Goal: Task Accomplishment & Management: Complete application form

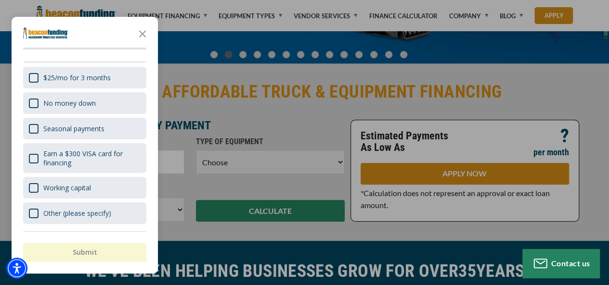
scroll to position [192, 0]
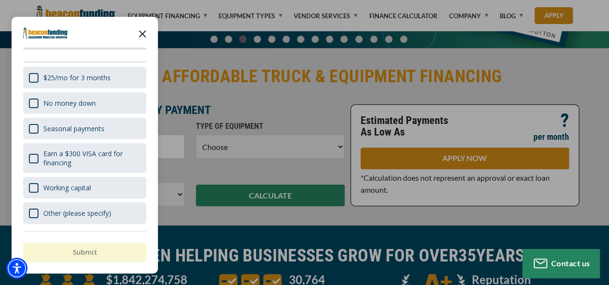
click at [143, 37] on icon "Close the survey" at bounding box center [142, 33] width 19 height 19
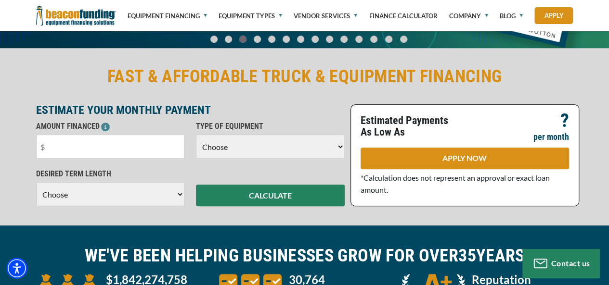
click at [252, 149] on select "Choose Backhoe Boom/Bucket Truck Chipper Commercial Mower Crane DTG/DTF Printin…" at bounding box center [270, 147] width 149 height 24
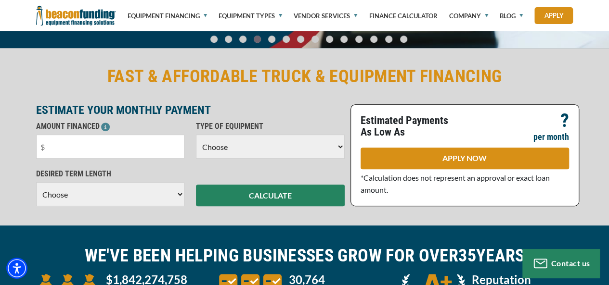
click at [124, 200] on select "Choose 36 Months 48 Months 60 Months" at bounding box center [110, 194] width 149 height 24
click at [206, 164] on div "AMOUNT FINANCED Please enter the Amount Financed. TYPE OF EQUIPMENT Choose Back…" at bounding box center [190, 145] width 320 height 48
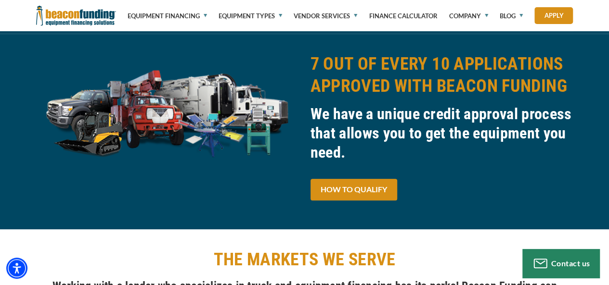
scroll to position [577, 0]
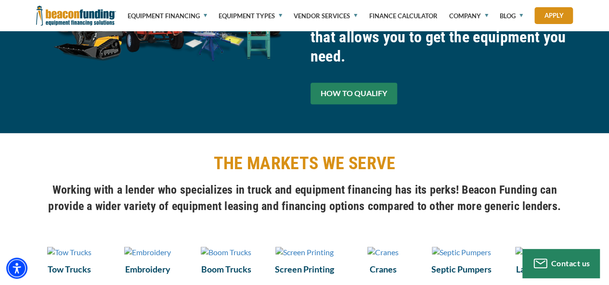
click at [349, 86] on link "HOW TO QUALIFY" at bounding box center [353, 94] width 87 height 22
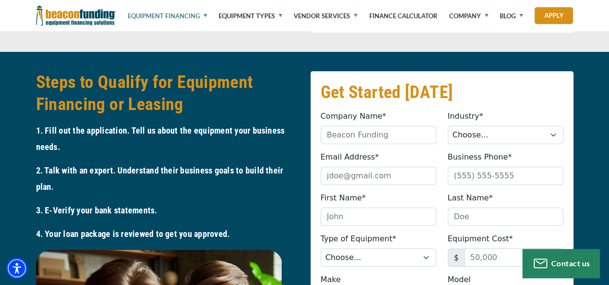
scroll to position [1684, 0]
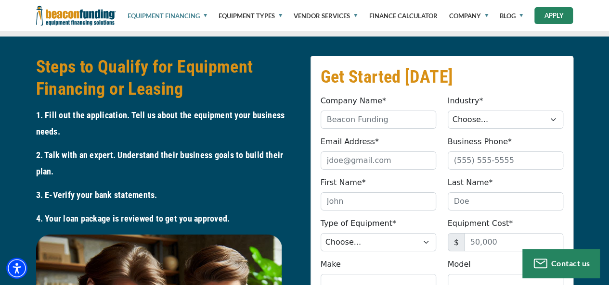
click at [551, 17] on link "Apply" at bounding box center [553, 15] width 38 height 17
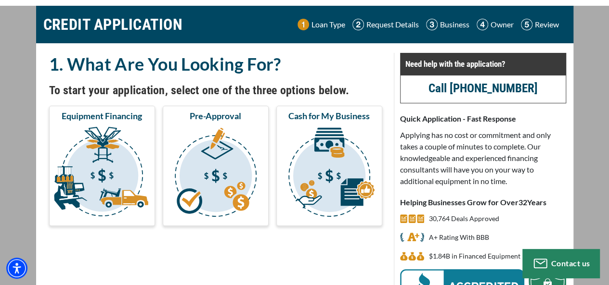
scroll to position [48, 0]
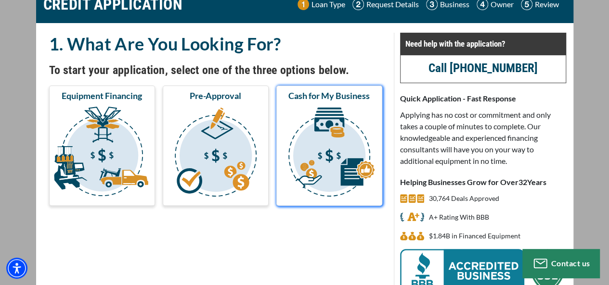
click at [343, 145] on img "submit" at bounding box center [329, 153] width 102 height 96
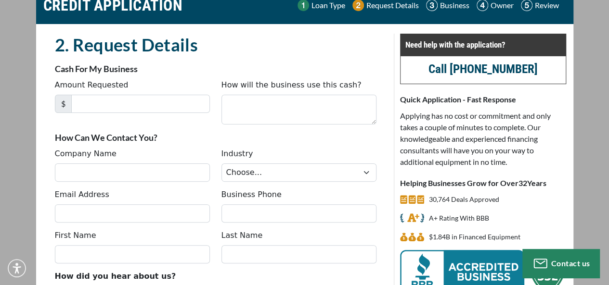
scroll to position [48, 0]
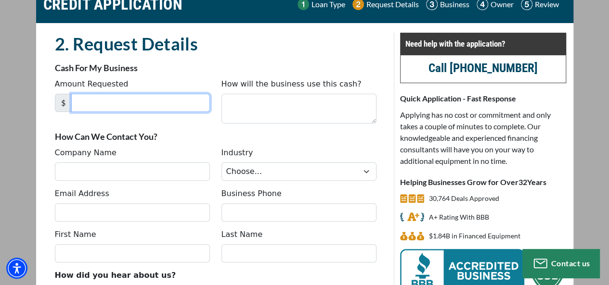
click at [173, 103] on input "Amount Requested" at bounding box center [140, 103] width 139 height 18
type input "2"
type input "20,000"
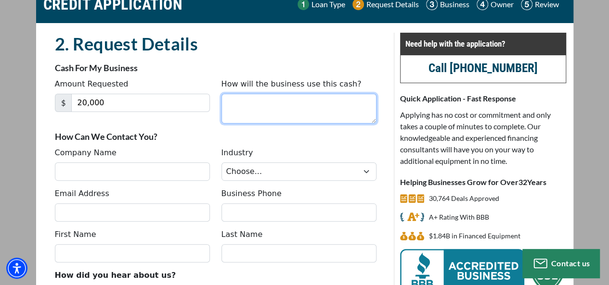
click at [290, 104] on textarea "How will the business use this cash?" at bounding box center [298, 109] width 155 height 30
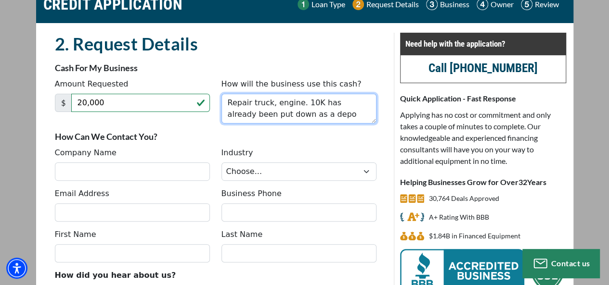
click at [303, 106] on textarea "Repair truck, engine. 10K has already been put down as a depo" at bounding box center [298, 109] width 155 height 30
click at [298, 107] on textarea "Repair truck0K has already been put down as a depo" at bounding box center [298, 109] width 155 height 30
drag, startPoint x: 281, startPoint y: 107, endPoint x: 274, endPoint y: 104, distance: 8.0
click at [274, 104] on textarea "Repair truck0K has already been put down as a depo" at bounding box center [298, 109] width 155 height 30
drag, startPoint x: 286, startPoint y: 119, endPoint x: 270, endPoint y: 106, distance: 20.5
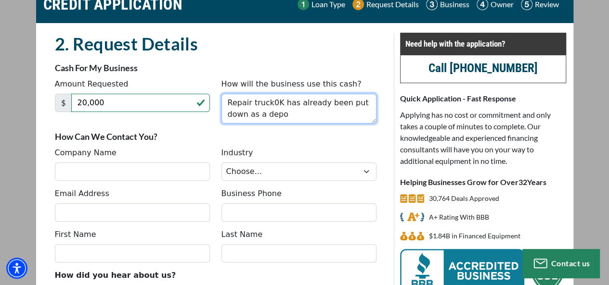
click at [270, 106] on textarea "Repair truck0K has already been put down as a depo" at bounding box center [298, 109] width 155 height 30
type textarea "Repair truck, engine"
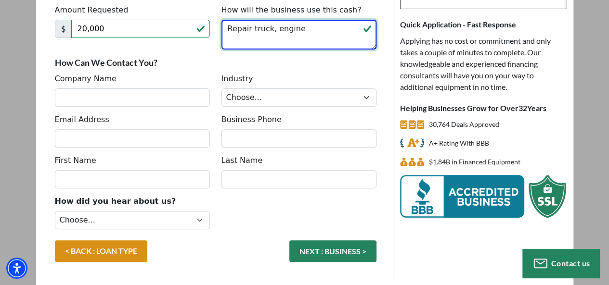
scroll to position [144, 0]
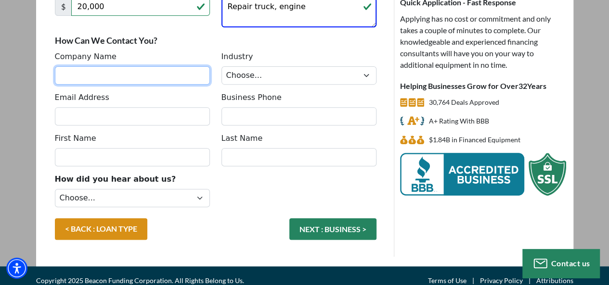
click at [125, 75] on input "Company Name" at bounding box center [132, 75] width 155 height 18
type input "Harris-Williams Transport LLC"
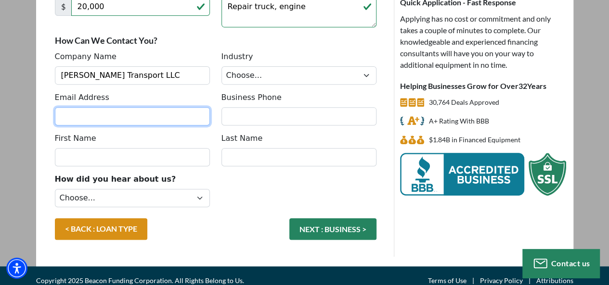
type input "harriswtransport@gmail.com"
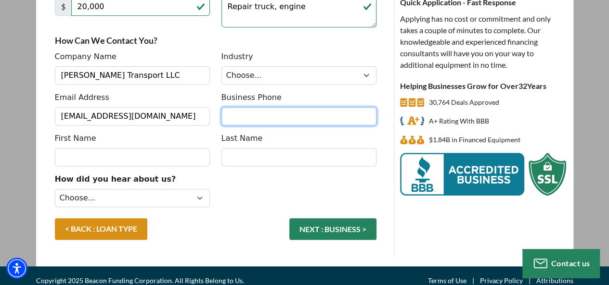
type input "9198258532"
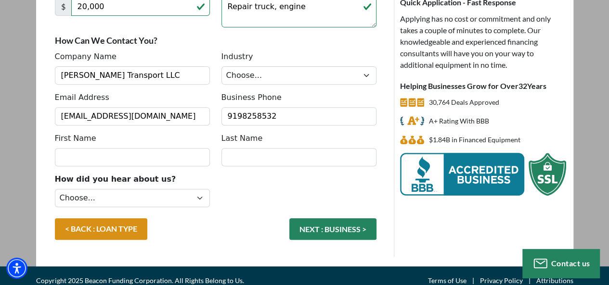
type input "Taylor"
type input "Harris"
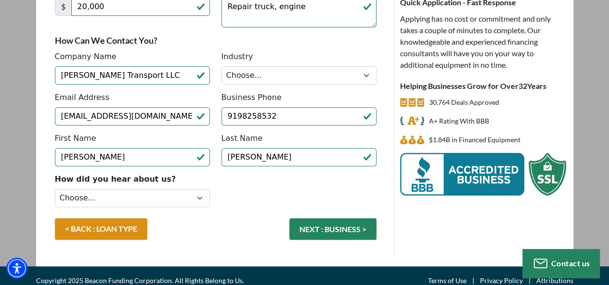
type input "(919) 825-8532"
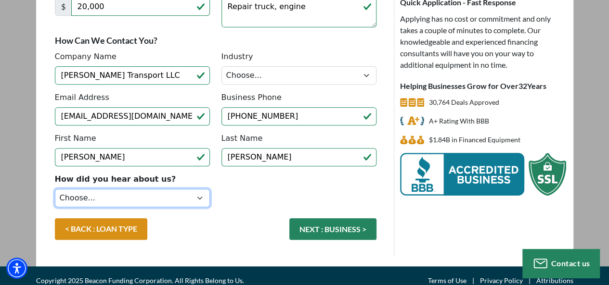
click at [143, 200] on select "Choose... Internet Search Vendor Referral Word of Mouth Client Referral Email E…" at bounding box center [132, 198] width 155 height 18
select select "14"
click at [55, 189] on select "Choose... Internet Search Vendor Referral Word of Mouth Client Referral Email E…" at bounding box center [132, 198] width 155 height 18
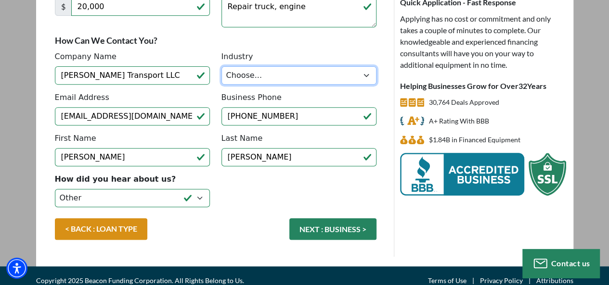
click at [264, 78] on select "Choose... Towing Landscape/Hardscape Decorated Apparel Septic Light Constructio…" at bounding box center [298, 75] width 155 height 18
select select "5"
click at [221, 66] on select "Choose... Towing Landscape/Hardscape Decorated Apparel Septic Light Constructio…" at bounding box center [298, 75] width 155 height 18
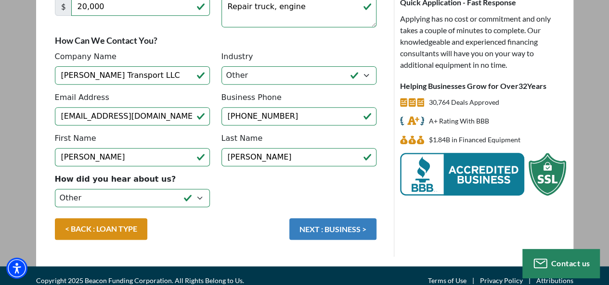
click at [322, 225] on button "NEXT : BUSINESS >" at bounding box center [332, 229] width 87 height 22
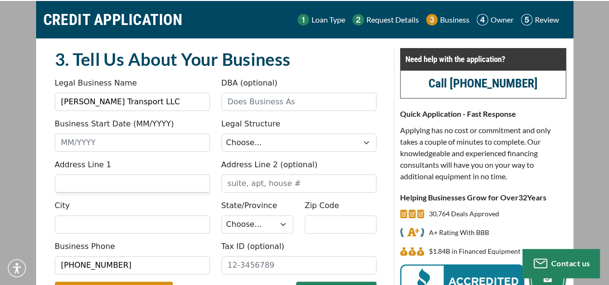
scroll to position [48, 0]
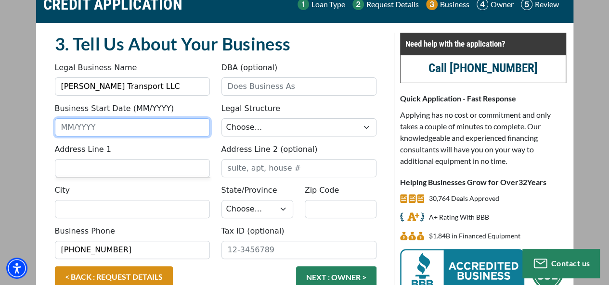
click at [118, 128] on input "Business Start Date (MM/YYYY)" at bounding box center [132, 127] width 155 height 18
type input "07/2024"
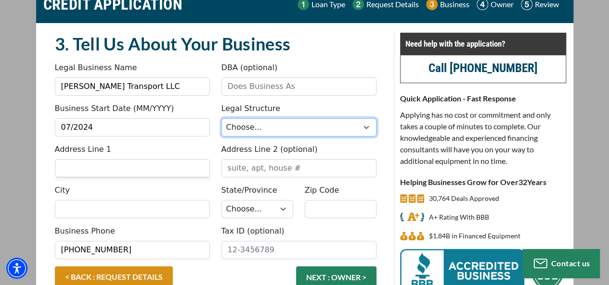
click at [271, 130] on select "Choose... Corporation LLC LLP Municipality Non-Profit Partnership Proprietorship" at bounding box center [298, 127] width 155 height 18
select select "2"
click at [221, 118] on select "Choose... Corporation LLC LLP Municipality Non-Profit Partnership Proprietorship" at bounding box center [298, 127] width 155 height 18
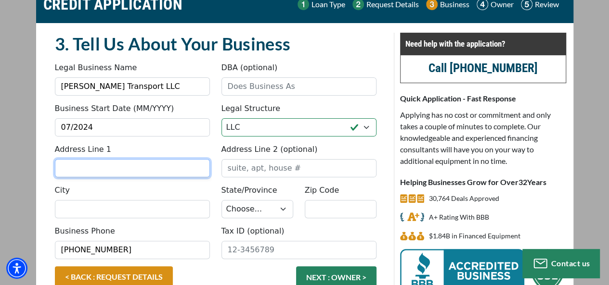
click at [165, 168] on input "Address Line 1" at bounding box center [132, 168] width 155 height 18
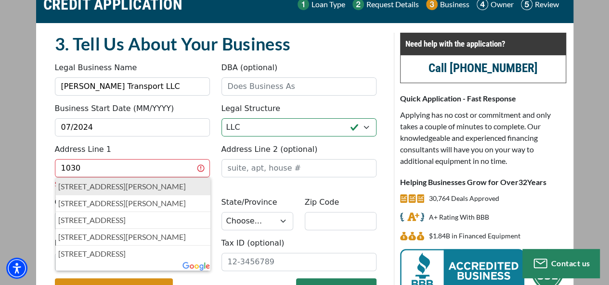
click at [89, 189] on p "1030 North Rogers Lane, Raleigh, NC, USA" at bounding box center [133, 187] width 150 height 12
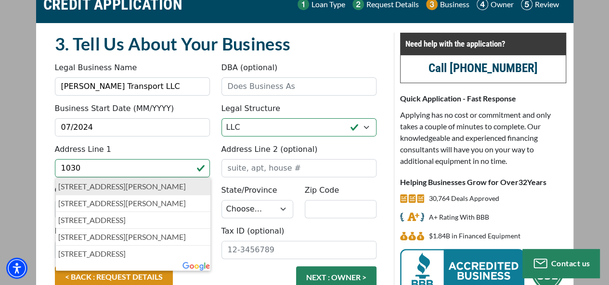
type input "1030 North Rogers Lane"
type input "Raleigh"
select select "35"
type input "27610"
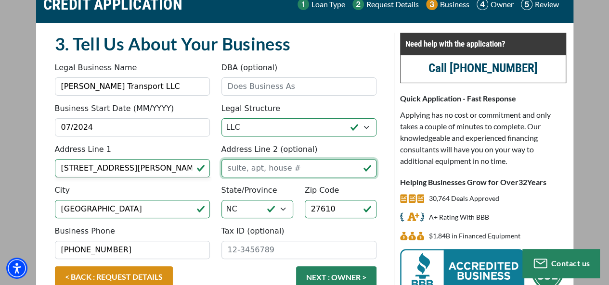
click at [267, 165] on input "Address Line 2 (optional)" at bounding box center [298, 168] width 155 height 18
click at [267, 163] on input "St 121" at bounding box center [298, 168] width 155 height 18
type input "St 121 #5148"
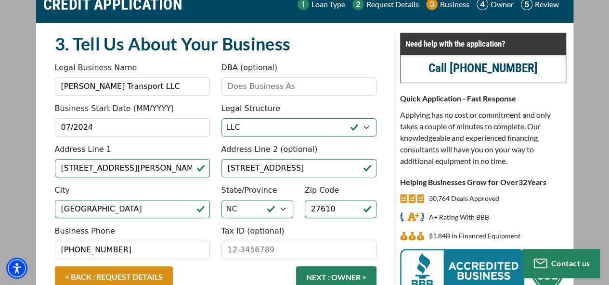
click at [379, 103] on div "Legal Structure Choose... Corporation LLC LLP Municipality Non-Profit Partnersh…" at bounding box center [299, 120] width 166 height 34
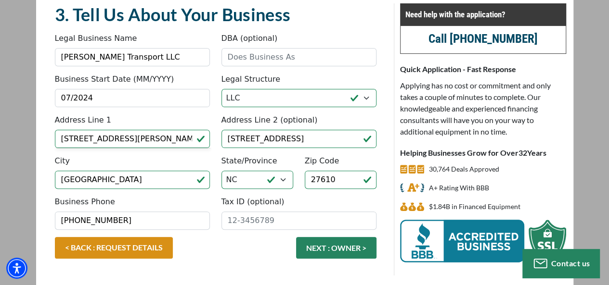
scroll to position [104, 0]
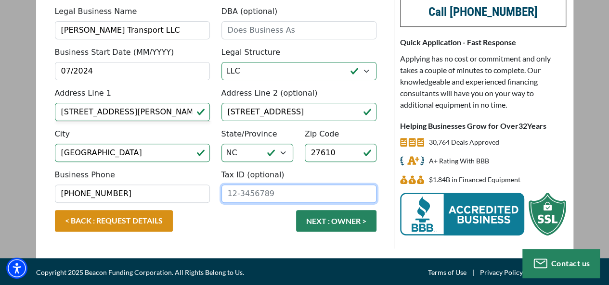
click at [298, 189] on input "Tax ID (optional)" at bounding box center [298, 194] width 155 height 18
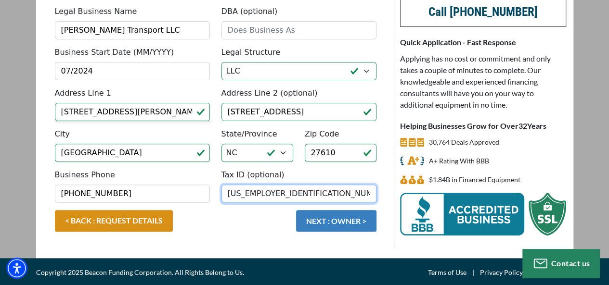
type input "[US_EMPLOYER_IDENTIFICATION_NUMBER]"
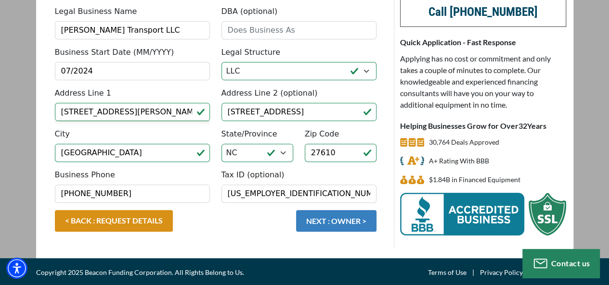
click at [326, 217] on button "NEXT : OWNER >" at bounding box center [336, 221] width 80 height 22
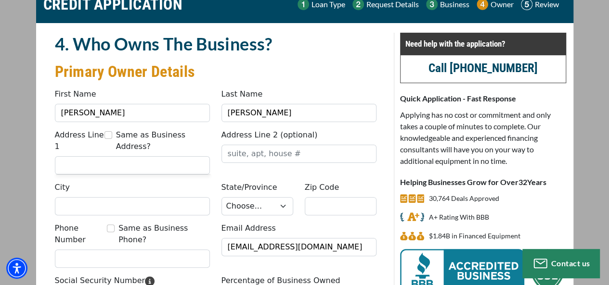
scroll to position [96, 0]
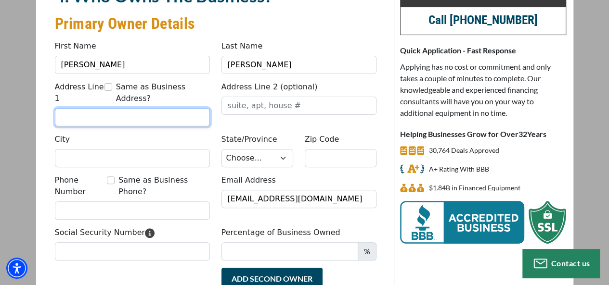
click at [180, 108] on input "Address Line 1" at bounding box center [132, 117] width 155 height 18
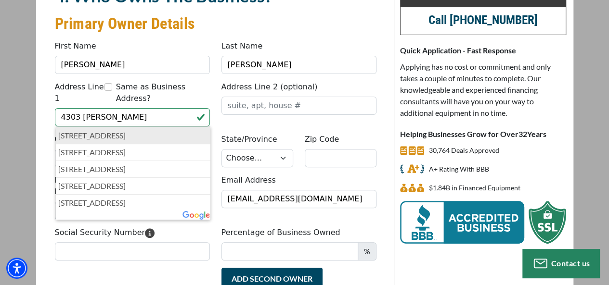
click at [96, 130] on p "4303 Bethel Park Drive, Raleigh, NC, USA" at bounding box center [133, 136] width 150 height 12
type input "4303 Bethel Park Drive"
type input "Raleigh"
select select "35"
type input "27610"
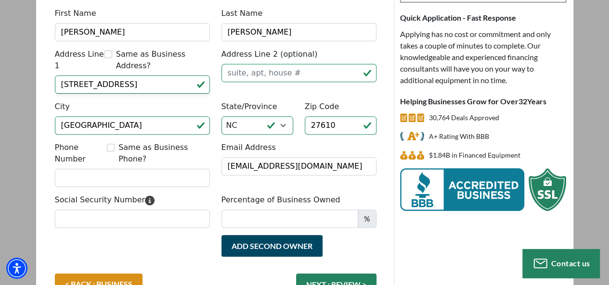
scroll to position [144, 0]
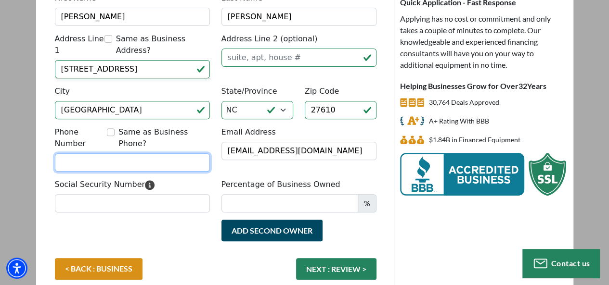
click at [104, 153] on input "Phone Number" at bounding box center [132, 162] width 155 height 18
type input "[PHONE_NUMBER]"
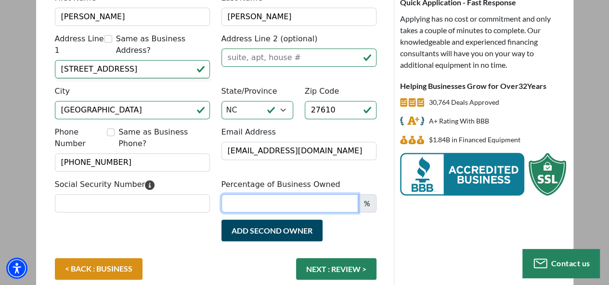
click at [331, 194] on input "Percentage of Business Owned" at bounding box center [289, 203] width 137 height 18
type input "100"
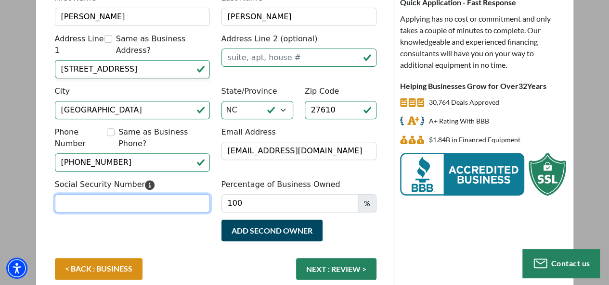
click at [118, 194] on input "Social Security Number" at bounding box center [132, 203] width 155 height 18
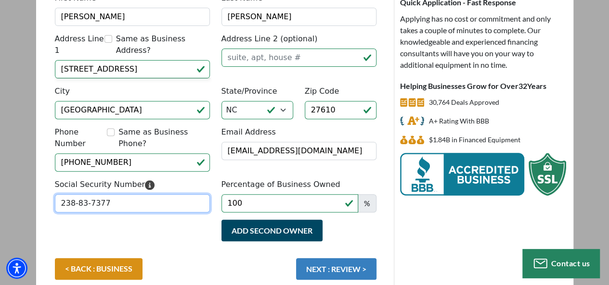
type input "238-83-7377"
click at [334, 258] on button "NEXT : REVIEW >" at bounding box center [336, 269] width 80 height 22
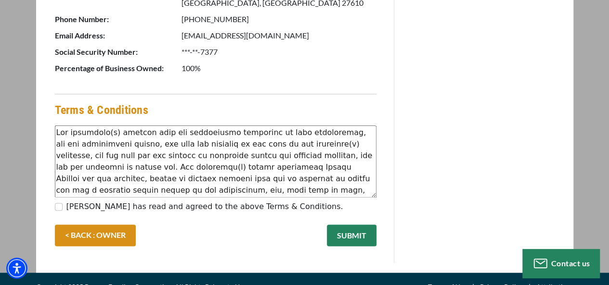
scroll to position [529, 0]
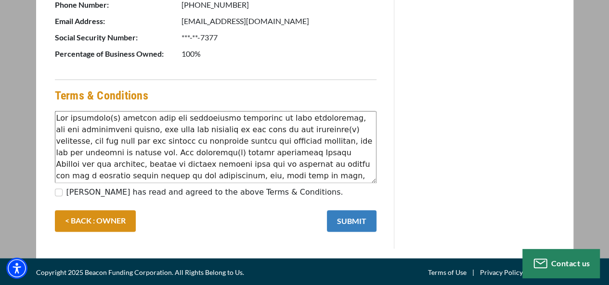
click at [364, 216] on button "SUBMIT" at bounding box center [352, 221] width 50 height 22
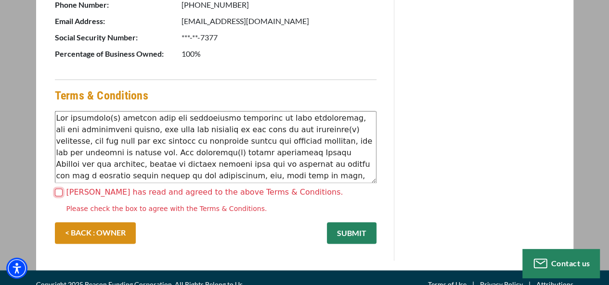
click at [57, 192] on input "[PERSON_NAME] has read and agreed to the above Terms & Conditions." at bounding box center [59, 193] width 8 height 8
checkbox input "true"
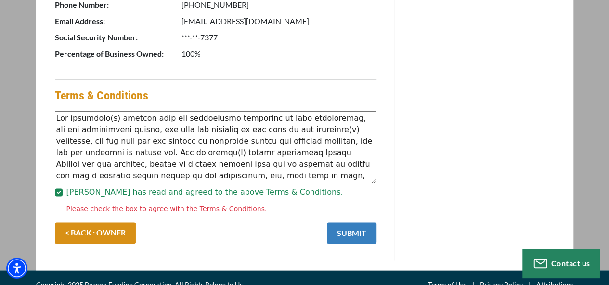
click at [348, 235] on button "SUBMIT" at bounding box center [352, 233] width 50 height 22
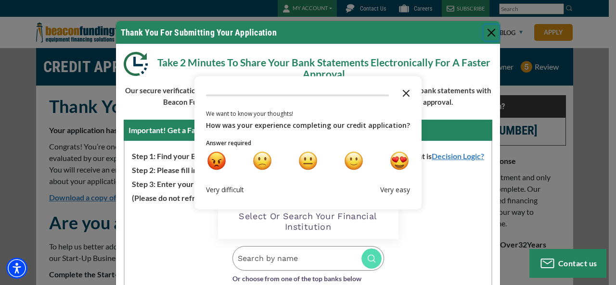
click at [398, 88] on icon "Close the survey" at bounding box center [405, 92] width 19 height 19
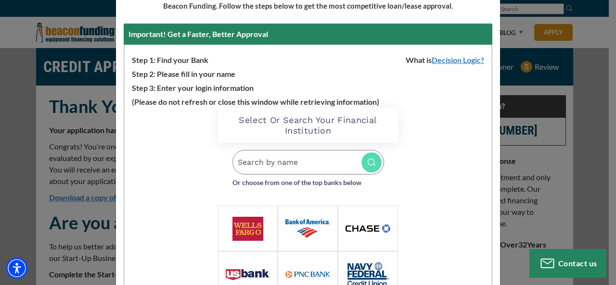
scroll to position [144, 0]
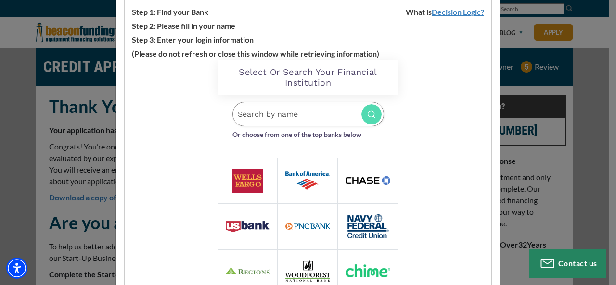
click at [359, 211] on div at bounding box center [368, 226] width 60 height 46
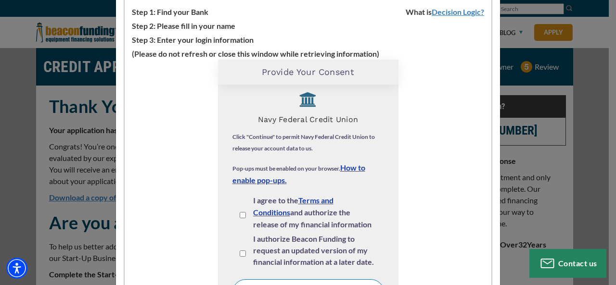
scroll to position [11, 0]
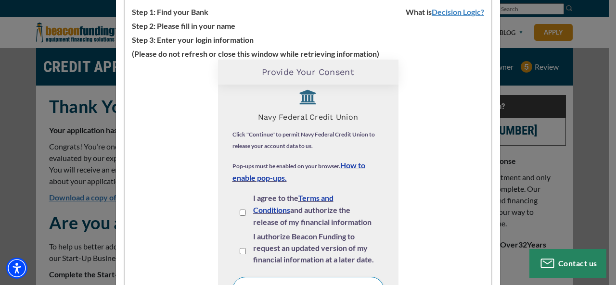
click at [240, 213] on input "I agree to the Terms and Conditions and authorize the release of my financial i…" at bounding box center [243, 213] width 6 height 6
checkbox input "true"
click at [240, 251] on input "I authorize Beacon Funding to request an updated version of my financial inform…" at bounding box center [243, 251] width 6 height 6
checkbox input "true"
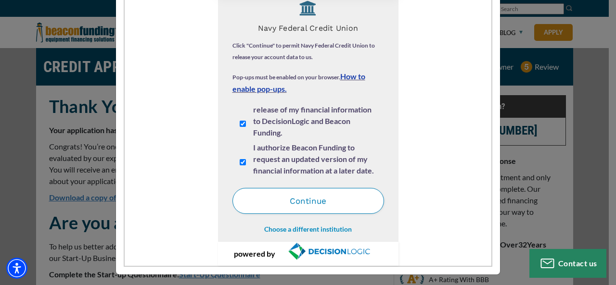
scroll to position [236, 0]
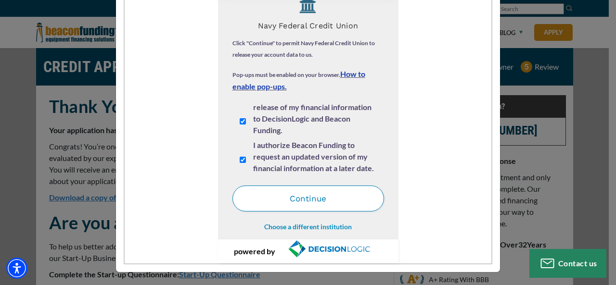
click at [312, 196] on button "Continue" at bounding box center [308, 199] width 152 height 26
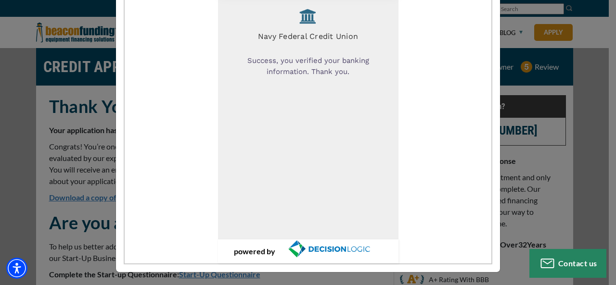
click at [325, 249] on img "decisionlogic.com - open in a new tab" at bounding box center [328, 249] width 107 height 19
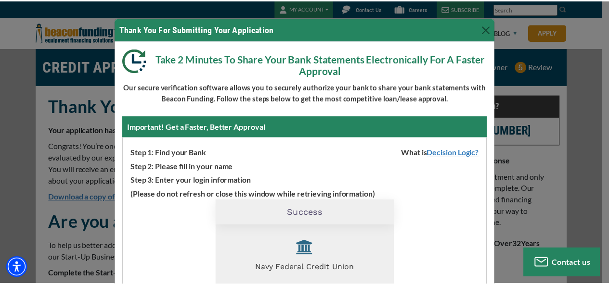
scroll to position [0, 0]
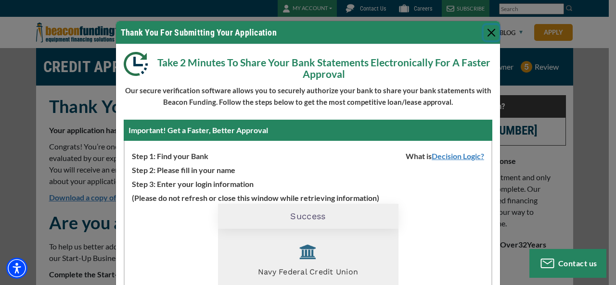
click at [485, 33] on button "Close" at bounding box center [490, 32] width 15 height 15
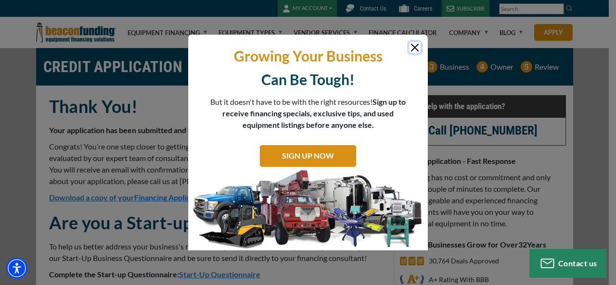
click at [412, 45] on button "Close" at bounding box center [415, 48] width 12 height 12
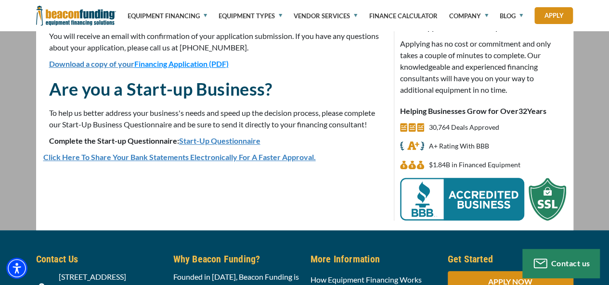
scroll to position [144, 0]
